Goal: Task Accomplishment & Management: Manage account settings

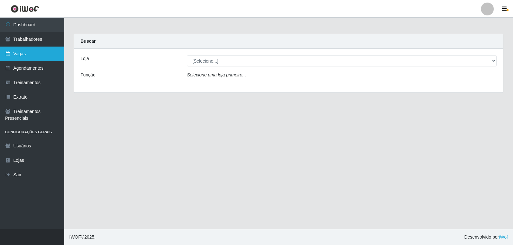
click at [37, 49] on link "Vagas" at bounding box center [32, 54] width 64 height 14
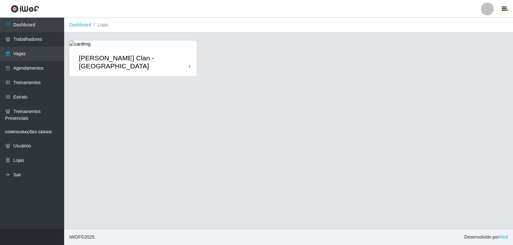
click at [133, 57] on div "[PERSON_NAME] Clan - [GEOGRAPHIC_DATA]" at bounding box center [134, 62] width 110 height 16
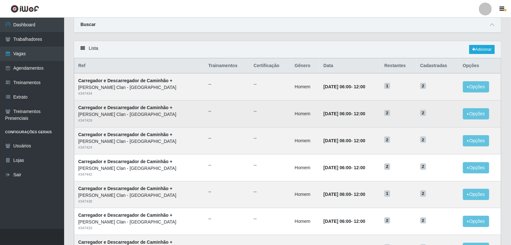
scroll to position [36, 0]
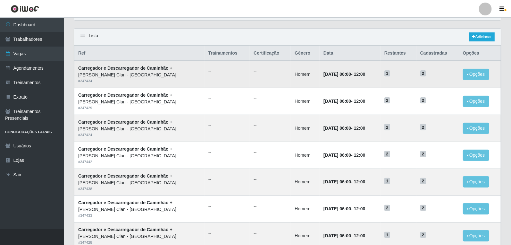
click at [463, 75] on td "Opções Editar" at bounding box center [480, 74] width 42 height 27
click at [470, 77] on button "Opções" at bounding box center [476, 74] width 26 height 11
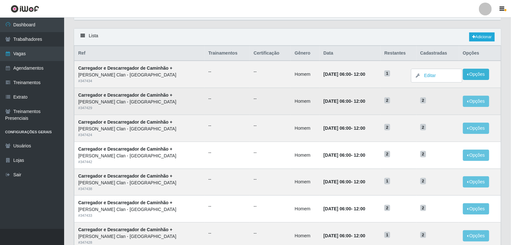
click at [445, 105] on td "2" at bounding box center [438, 101] width 43 height 27
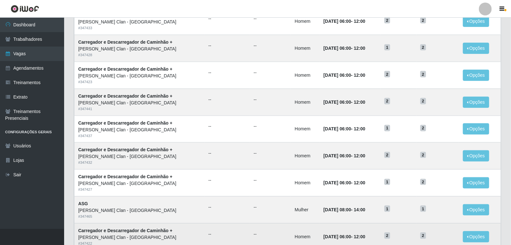
scroll to position [299, 0]
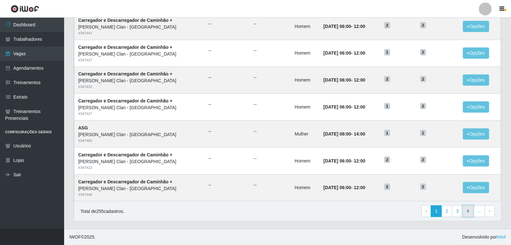
click at [473, 213] on link "4" at bounding box center [468, 211] width 11 height 12
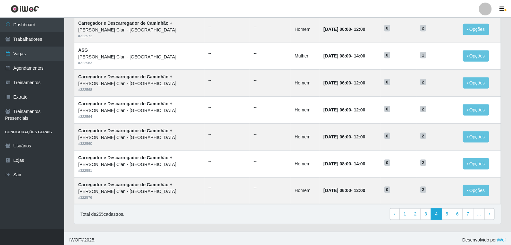
scroll to position [299, 0]
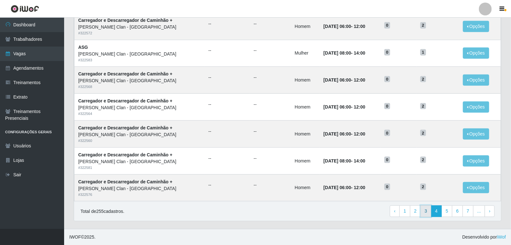
click at [427, 210] on link "3" at bounding box center [426, 211] width 11 height 12
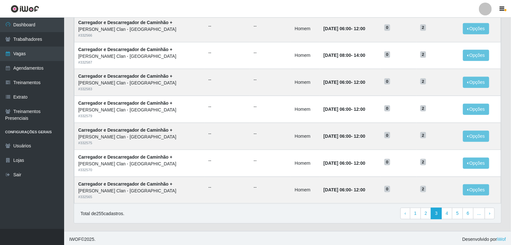
scroll to position [299, 0]
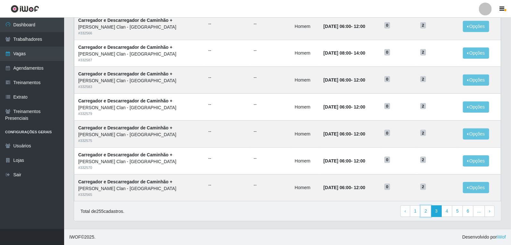
click at [425, 210] on link "2" at bounding box center [426, 211] width 11 height 12
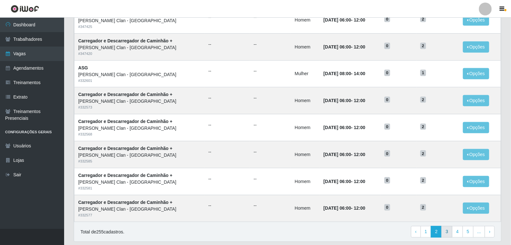
scroll to position [285, 0]
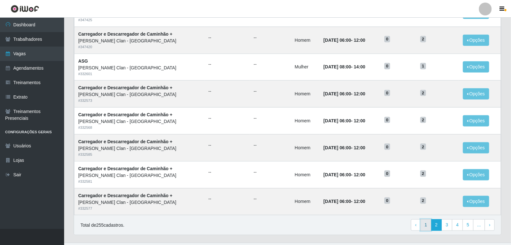
click at [429, 222] on link "1" at bounding box center [426, 225] width 11 height 12
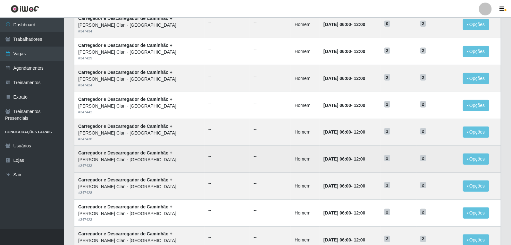
scroll to position [85, 0]
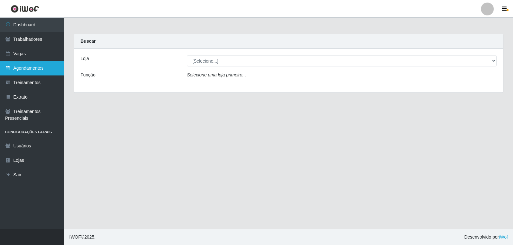
click at [34, 64] on link "Agendamentos" at bounding box center [32, 68] width 64 height 14
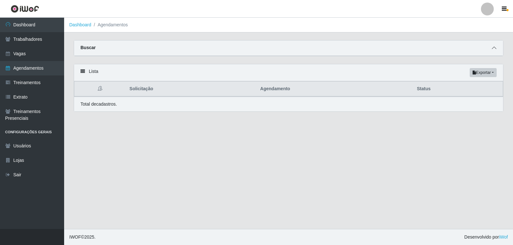
click at [496, 46] on icon at bounding box center [494, 48] width 4 height 4
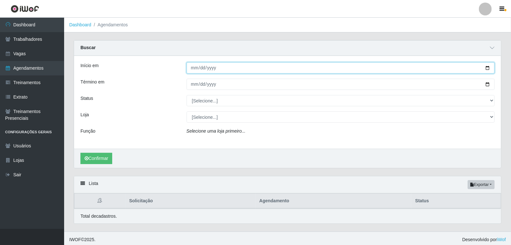
click at [193, 65] on input "Início em" at bounding box center [341, 67] width 309 height 11
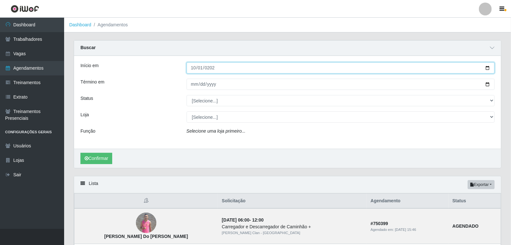
type input "[DATE]"
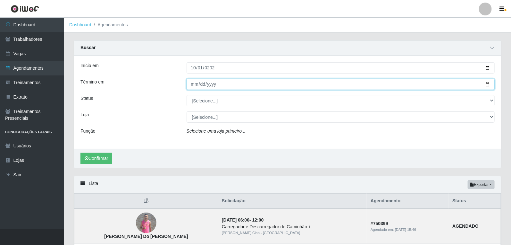
click at [196, 86] on input "Término em" at bounding box center [341, 84] width 309 height 11
type input "[DATE]"
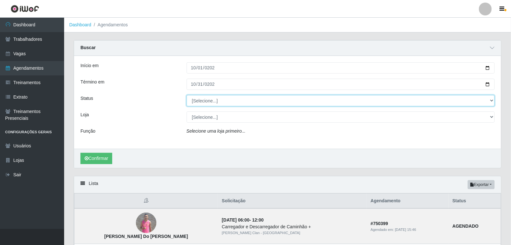
click at [216, 97] on select "[Selecione...] AGENDADO AGUARDANDO LIBERAR EM ANDAMENTO EM REVISÃO FINALIZADO C…" at bounding box center [341, 100] width 309 height 11
select select "AGENDADO"
click at [187, 95] on select "[Selecione...] AGENDADO AGUARDANDO LIBERAR EM ANDAMENTO EM REVISÃO FINALIZADO C…" at bounding box center [341, 100] width 309 height 11
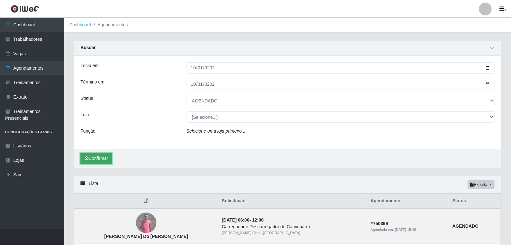
click at [103, 161] on button "Confirmar" at bounding box center [97, 158] width 32 height 11
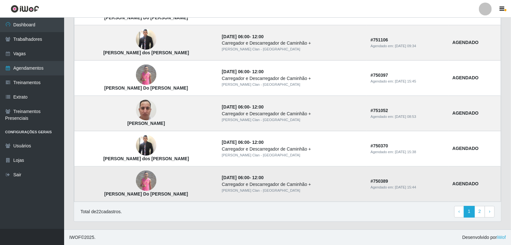
scroll to position [537, 0]
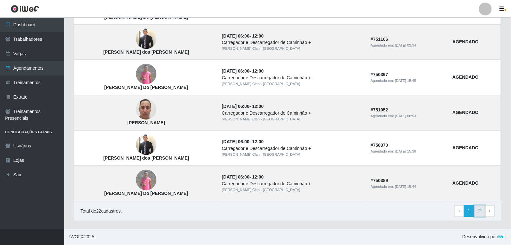
click at [479, 211] on link "2" at bounding box center [480, 211] width 11 height 12
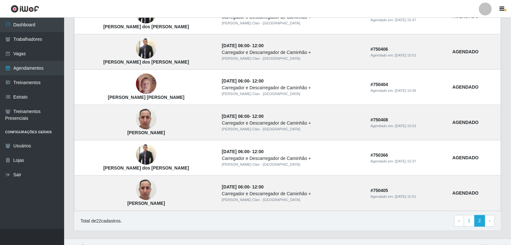
scroll to position [143, 0]
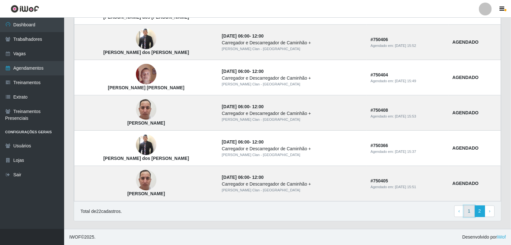
click at [470, 212] on link "1" at bounding box center [469, 211] width 11 height 12
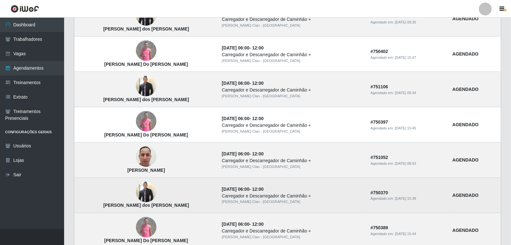
scroll to position [425, 0]
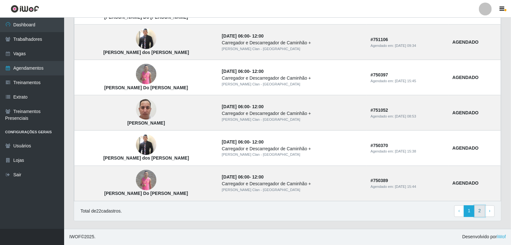
click at [480, 213] on link "2" at bounding box center [480, 211] width 11 height 12
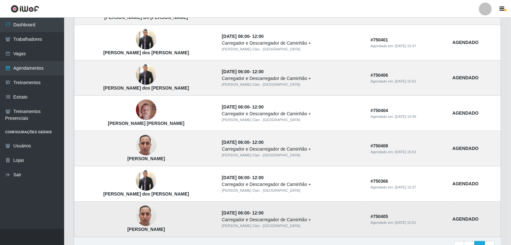
scroll to position [142, 0]
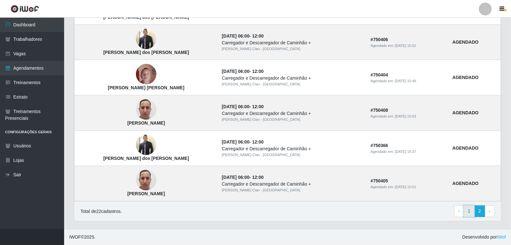
click at [469, 212] on link "1" at bounding box center [469, 211] width 11 height 12
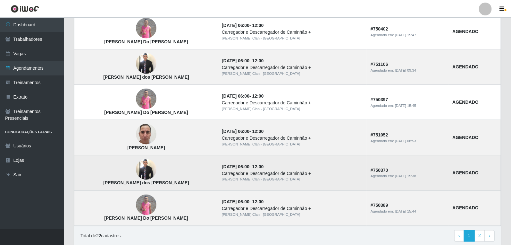
scroll to position [425, 0]
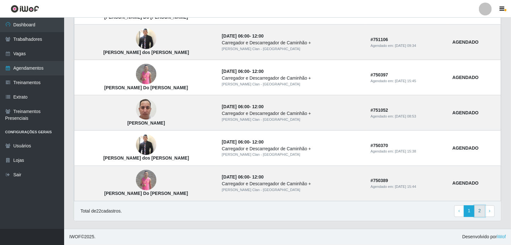
click at [482, 211] on link "2" at bounding box center [480, 211] width 11 height 12
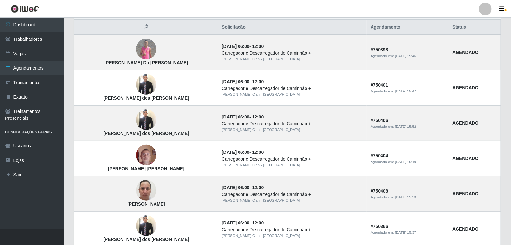
scroll to position [36, 0]
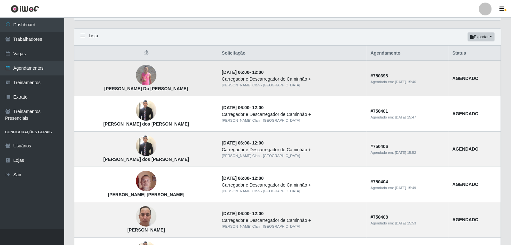
click at [136, 69] on img at bounding box center [146, 75] width 21 height 21
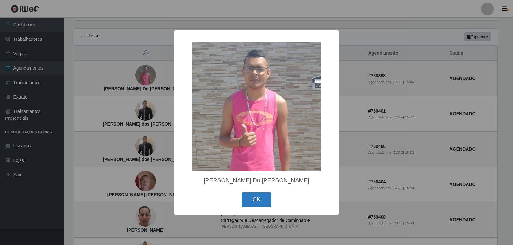
click at [264, 196] on button "OK" at bounding box center [257, 199] width 30 height 15
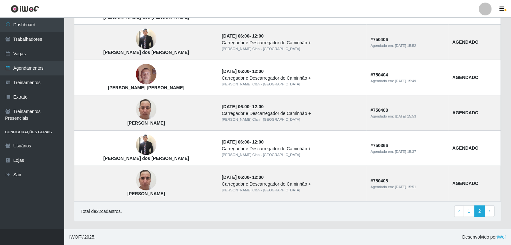
scroll to position [143, 0]
click at [470, 210] on link "1" at bounding box center [469, 211] width 11 height 12
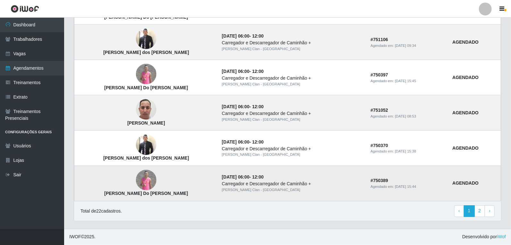
scroll to position [425, 0]
click at [482, 215] on link "2" at bounding box center [480, 211] width 11 height 12
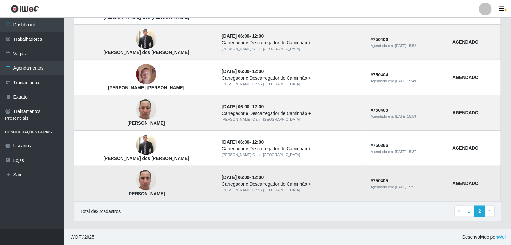
scroll to position [143, 0]
click at [470, 209] on link "1" at bounding box center [469, 211] width 11 height 12
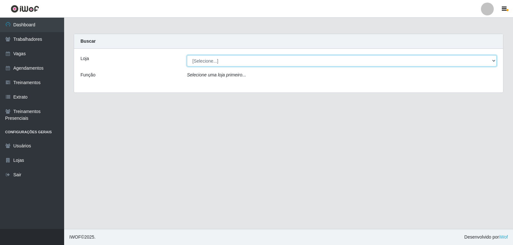
click at [206, 59] on select "[Selecione...] [PERSON_NAME] Clan - [GEOGRAPHIC_DATA]" at bounding box center [342, 60] width 310 height 11
select select "452"
click at [187, 55] on select "[Selecione...] [PERSON_NAME] Clan - [GEOGRAPHIC_DATA]" at bounding box center [342, 60] width 310 height 11
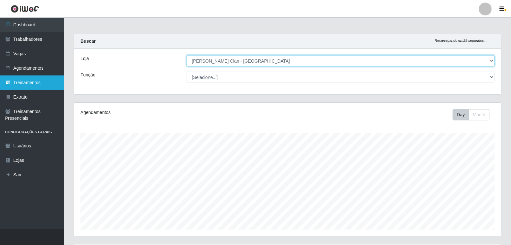
scroll to position [133, 427]
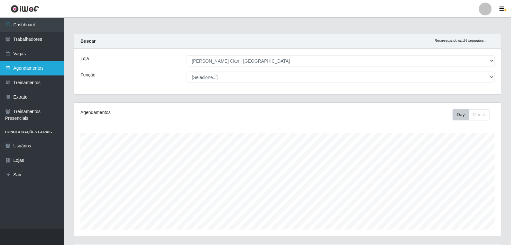
click at [47, 65] on link "Agendamentos" at bounding box center [32, 68] width 64 height 14
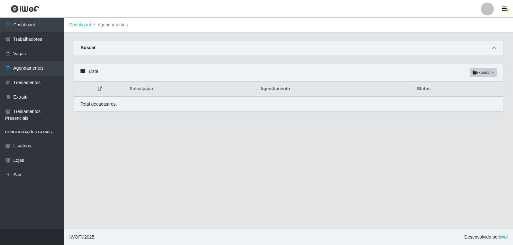
click at [496, 49] on icon at bounding box center [494, 48] width 4 height 4
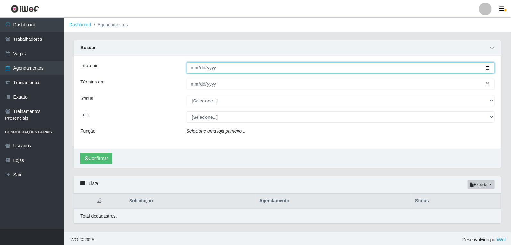
click at [196, 69] on input "Início em" at bounding box center [341, 67] width 309 height 11
type input "[DATE]"
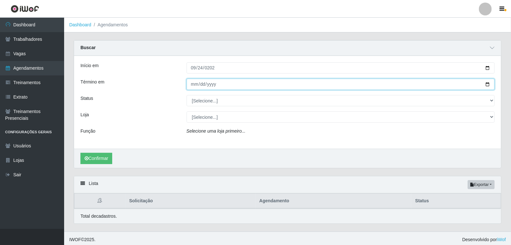
click at [198, 85] on input "Término em" at bounding box center [341, 84] width 309 height 11
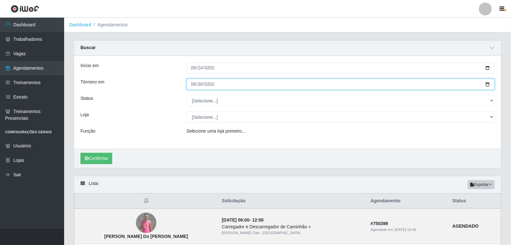
type input "[DATE]"
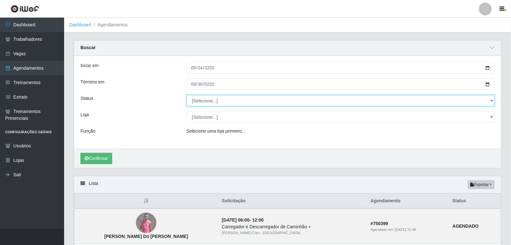
click at [214, 99] on select "[Selecione...] AGENDADO AGUARDANDO LIBERAR EM ANDAMENTO EM REVISÃO FINALIZADO C…" at bounding box center [341, 100] width 309 height 11
click at [187, 95] on select "[Selecione...] AGENDADO AGUARDANDO LIBERAR EM ANDAMENTO EM REVISÃO FINALIZADO C…" at bounding box center [341, 100] width 309 height 11
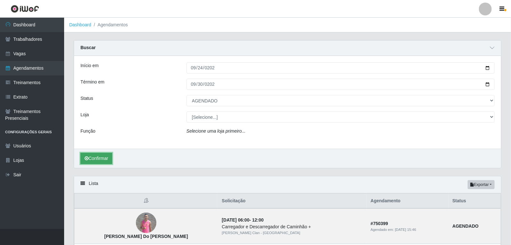
click at [106, 155] on button "Confirmar" at bounding box center [97, 158] width 32 height 11
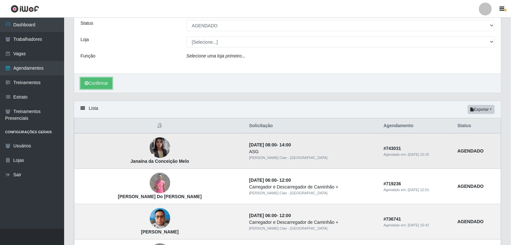
scroll to position [111, 0]
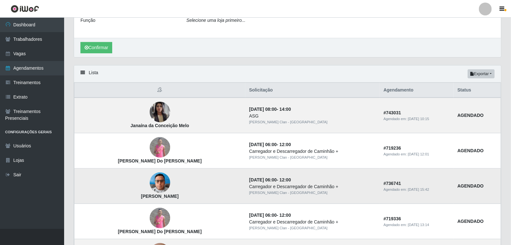
click at [150, 181] on img at bounding box center [160, 182] width 21 height 27
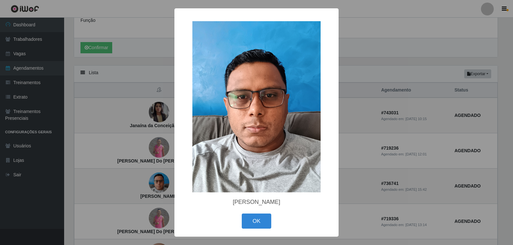
click at [139, 181] on div "× [PERSON_NAME] OK Cancel" at bounding box center [256, 122] width 513 height 245
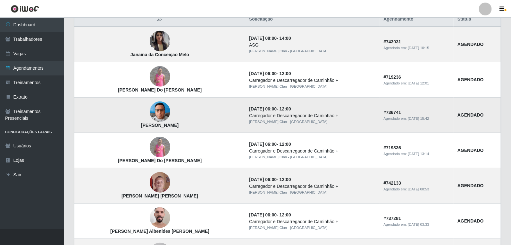
scroll to position [182, 0]
click at [150, 109] on img at bounding box center [160, 111] width 21 height 27
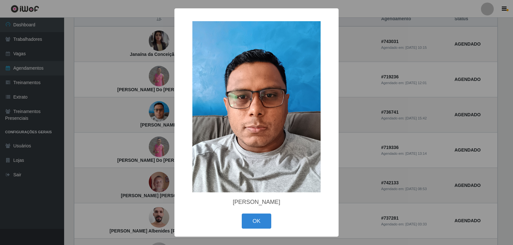
click at [414, 203] on div "× [PERSON_NAME] OK Cancel" at bounding box center [256, 122] width 513 height 245
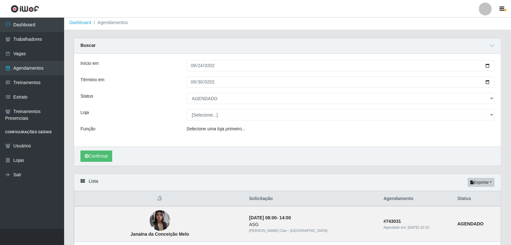
scroll to position [0, 0]
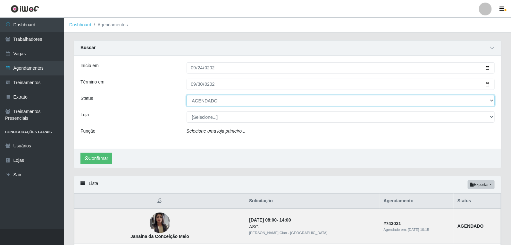
click at [215, 103] on select "[Selecione...] AGENDADO AGUARDANDO LIBERAR EM ANDAMENTO EM REVISÃO FINALIZADO C…" at bounding box center [341, 100] width 309 height 11
select select "CANCELADO"
click at [187, 95] on select "[Selecione...] AGENDADO AGUARDANDO LIBERAR EM ANDAMENTO EM REVISÃO FINALIZADO C…" at bounding box center [341, 100] width 309 height 11
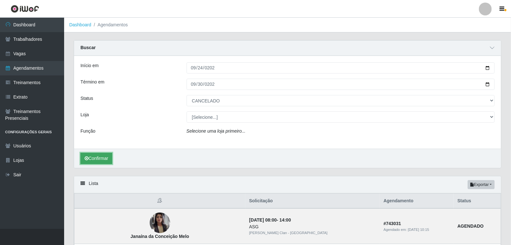
click at [99, 159] on button "Confirmar" at bounding box center [97, 158] width 32 height 11
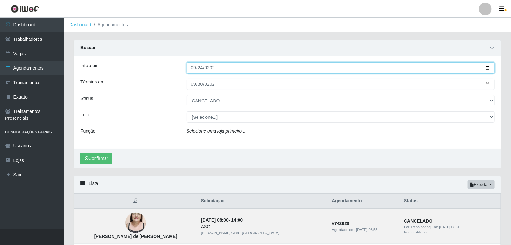
click at [191, 66] on input "2025-09-24" at bounding box center [341, 67] width 309 height 11
type input "2025-09-01"
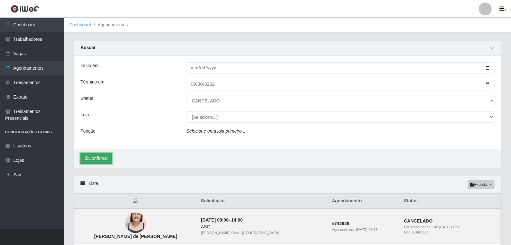
click at [99, 153] on button "Confirmar" at bounding box center [97, 158] width 32 height 11
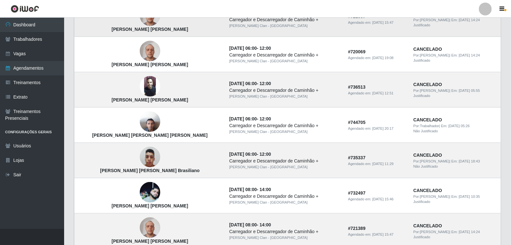
scroll to position [285, 0]
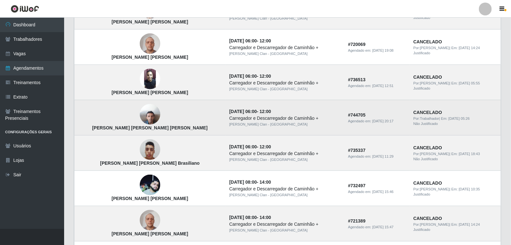
click at [140, 114] on img at bounding box center [150, 114] width 21 height 27
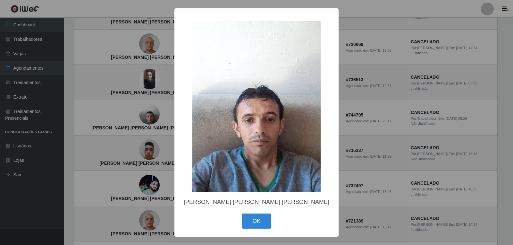
click at [415, 152] on div "× Jose Francisco de Souza Neto OK Cancel" at bounding box center [256, 122] width 513 height 245
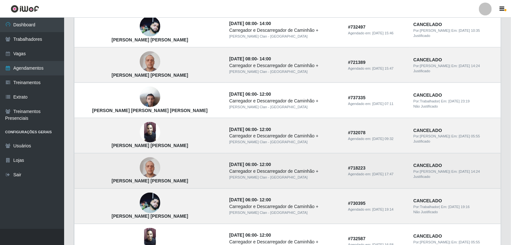
scroll to position [431, 0]
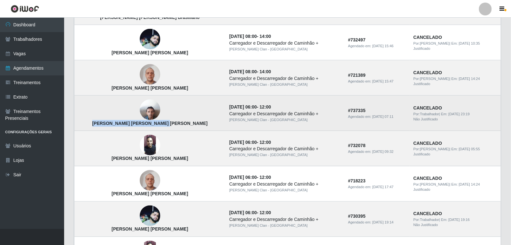
drag, startPoint x: 100, startPoint y: 123, endPoint x: 163, endPoint y: 125, distance: 62.3
click at [163, 125] on td "Jose Francisco de Souza Neto" at bounding box center [149, 113] width 151 height 35
copy strong "Jose Francisco de Souza Neto"
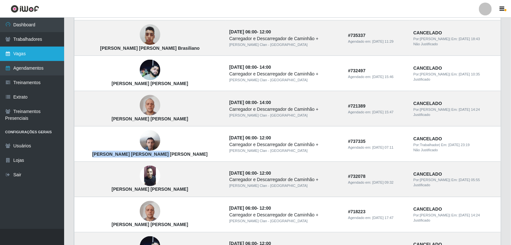
scroll to position [323, 0]
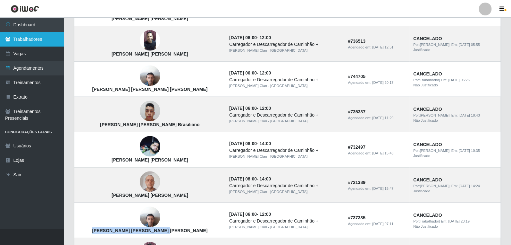
click at [49, 39] on link "Trabalhadores" at bounding box center [32, 39] width 64 height 14
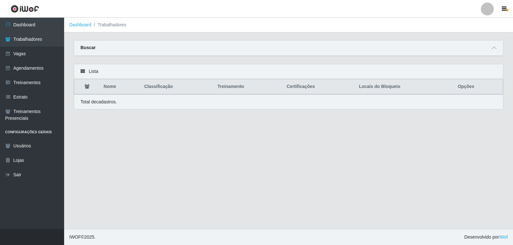
click at [240, 53] on div "Buscar" at bounding box center [288, 47] width 429 height 15
click at [484, 47] on div "Buscar" at bounding box center [288, 47] width 429 height 15
click at [491, 49] on span at bounding box center [495, 47] width 8 height 7
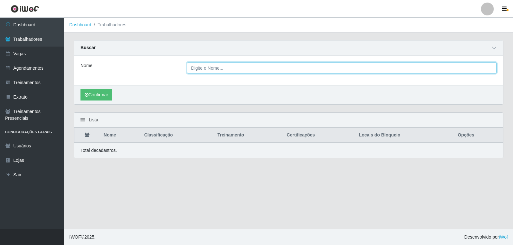
click at [278, 66] on input "Nome" at bounding box center [342, 67] width 310 height 11
paste input "Jose Francisco de Souza Neto"
type input "Jose Francisco de Souza Neto"
click at [81, 89] on button "Confirmar" at bounding box center [97, 94] width 32 height 11
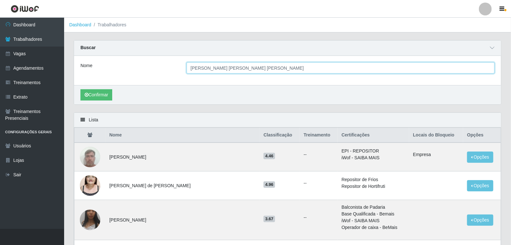
click at [81, 89] on button "Confirmar" at bounding box center [97, 94] width 32 height 11
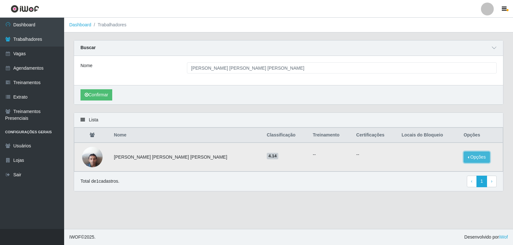
click at [470, 157] on button "Opções" at bounding box center [477, 156] width 26 height 11
click at [382, 214] on main "Dashboard Trabalhadores Carregando... Buscar Nome Jose Francisco de Souza Neto …" at bounding box center [288, 123] width 449 height 211
click at [479, 156] on button "Opções" at bounding box center [477, 156] width 26 height 11
click at [436, 152] on button "Bloquear - Empresa" at bounding box center [437, 149] width 52 height 13
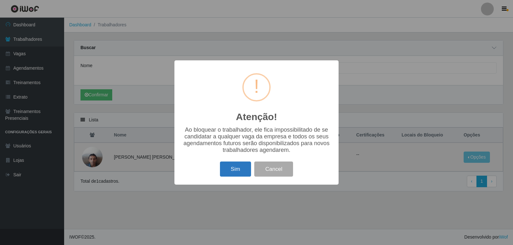
click at [222, 169] on button "Sim" at bounding box center [235, 168] width 31 height 15
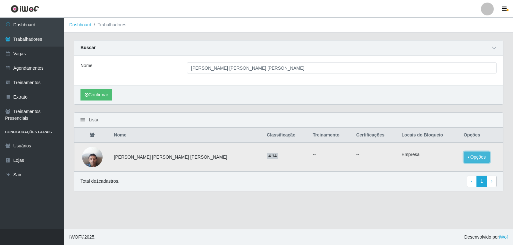
click at [470, 158] on button "Opções" at bounding box center [477, 156] width 26 height 11
click at [387, 199] on main "Dashboard Trabalhadores Carregando... Buscar Nome Jose Francisco de Souza Neto …" at bounding box center [288, 123] width 449 height 211
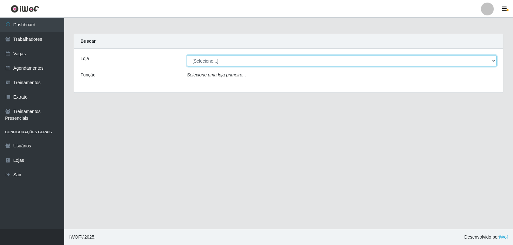
click at [203, 59] on select "[Selecione...] Leite Clan - [GEOGRAPHIC_DATA]" at bounding box center [342, 60] width 310 height 11
select select "452"
click at [187, 55] on select "[Selecione...] Leite Clan - [GEOGRAPHIC_DATA]" at bounding box center [342, 60] width 310 height 11
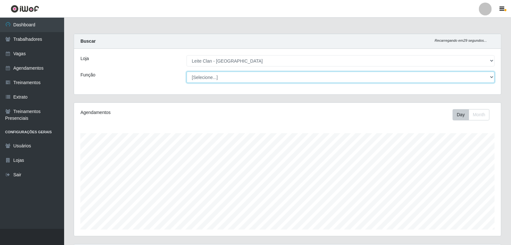
click at [211, 76] on select "[Selecione...] ASG ASG + Carregador e Descarregador de Caminhão Carregador e De…" at bounding box center [341, 77] width 309 height 11
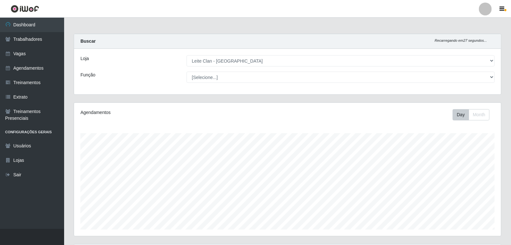
drag, startPoint x: 161, startPoint y: 123, endPoint x: 165, endPoint y: 126, distance: 5.0
click at [161, 123] on div "Agendamentos Day Month" at bounding box center [287, 169] width 427 height 133
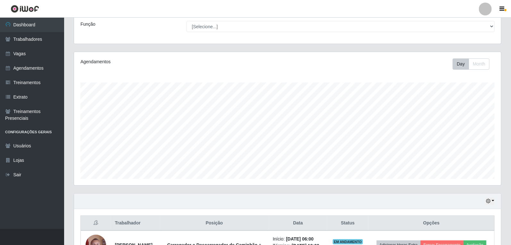
scroll to position [107, 0]
